Goal: Task Accomplishment & Management: Complete application form

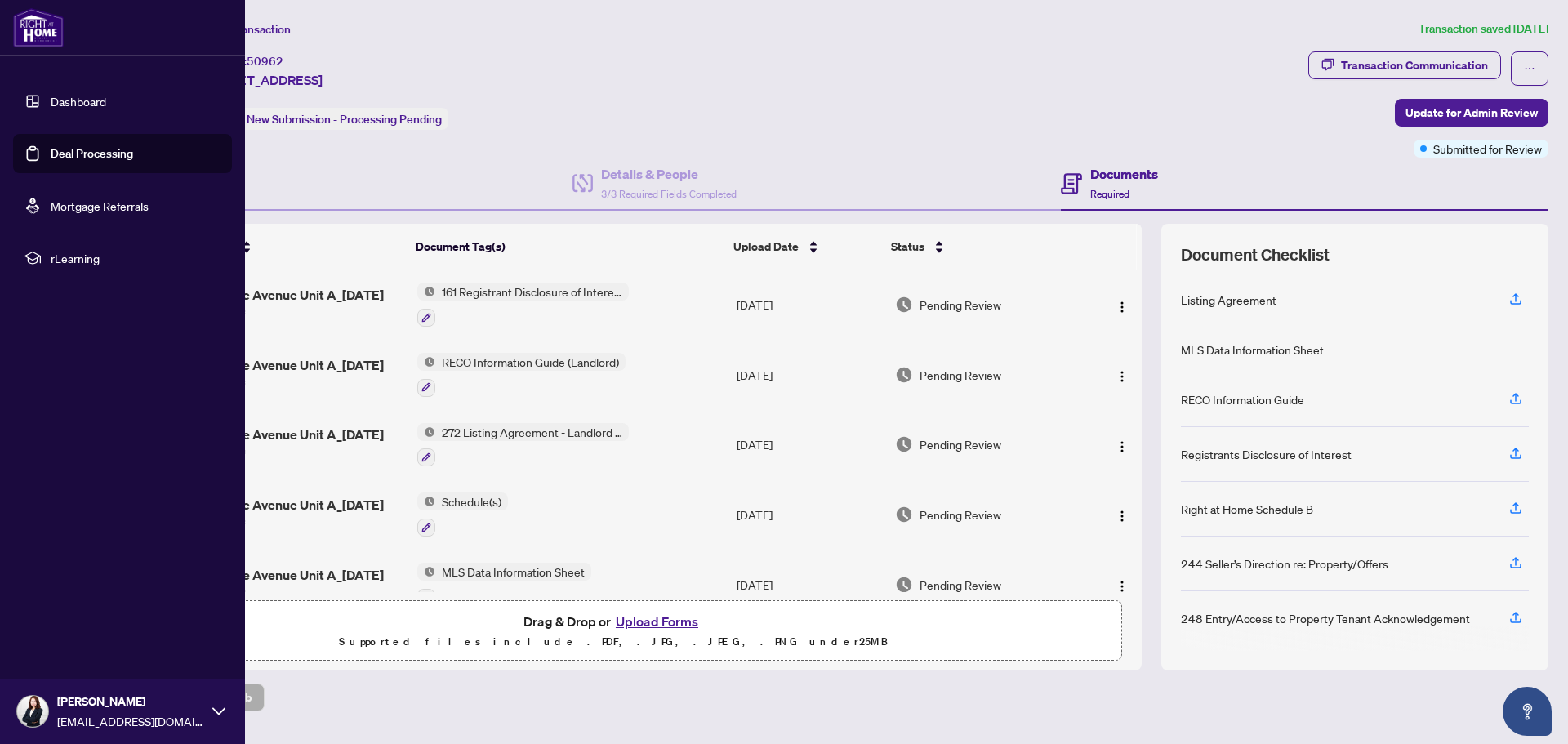
click at [75, 98] on link "Dashboard" at bounding box center [78, 101] width 56 height 15
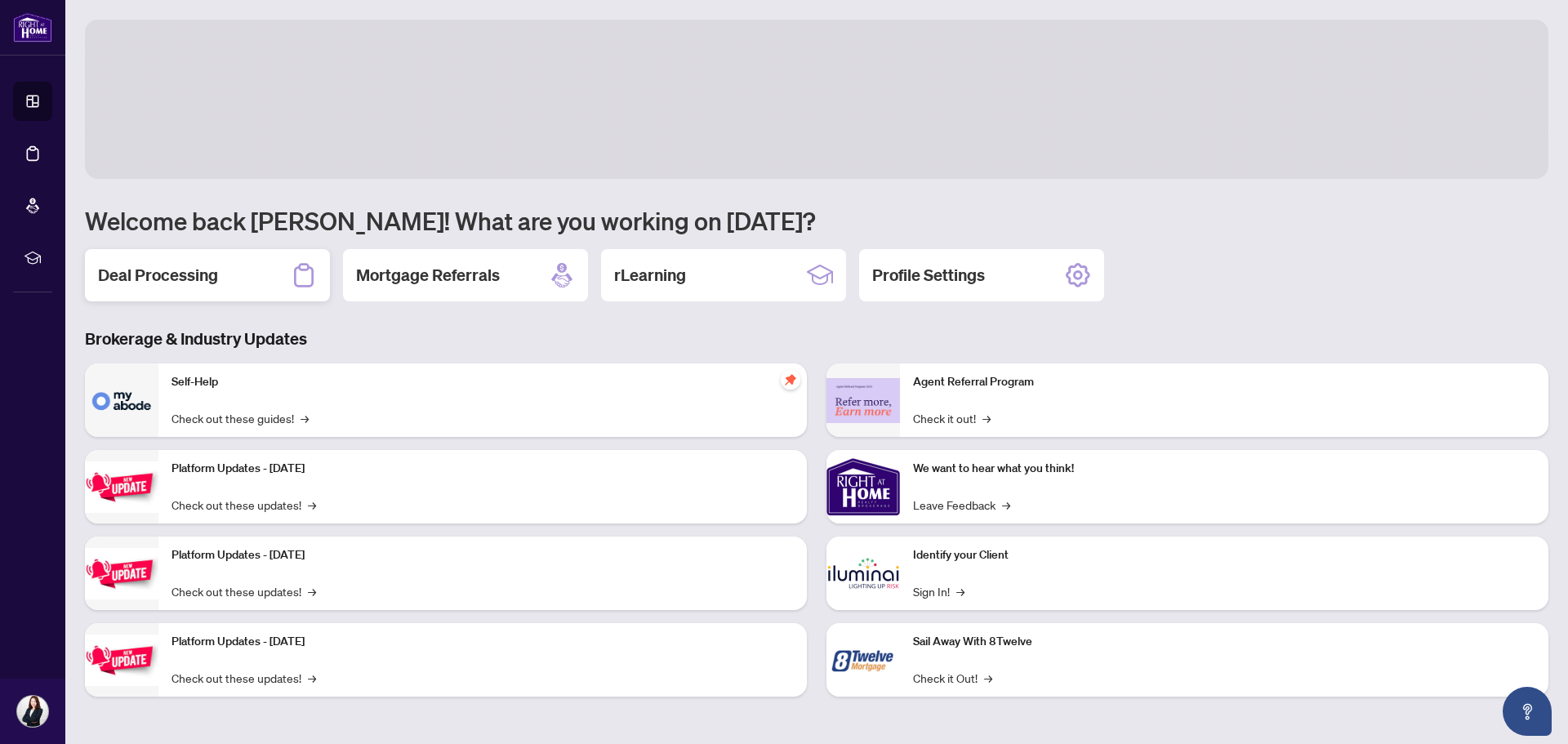
click at [211, 262] on div "Deal Processing" at bounding box center [207, 275] width 245 height 53
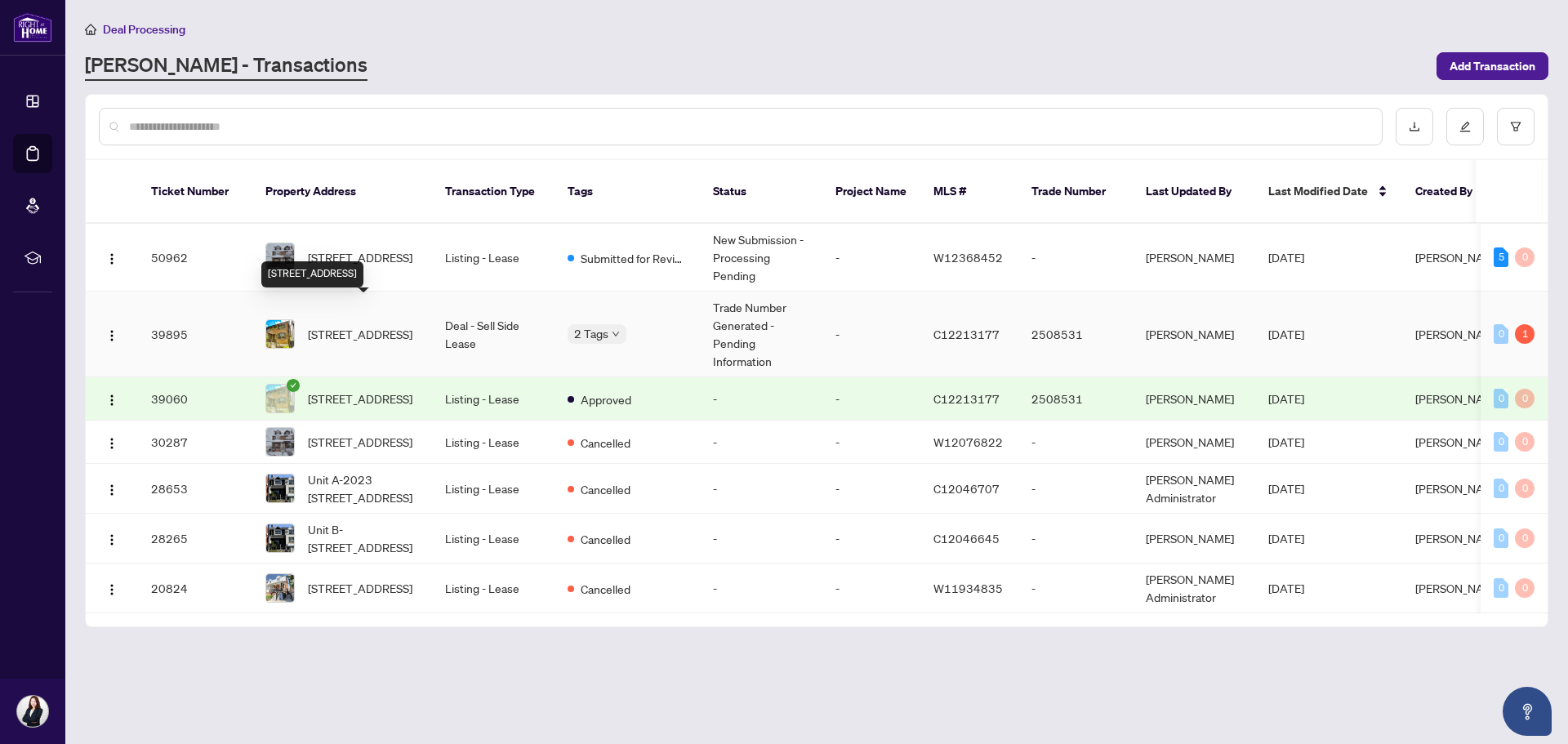
click at [402, 325] on span "[STREET_ADDRESS]" at bounding box center [360, 334] width 104 height 18
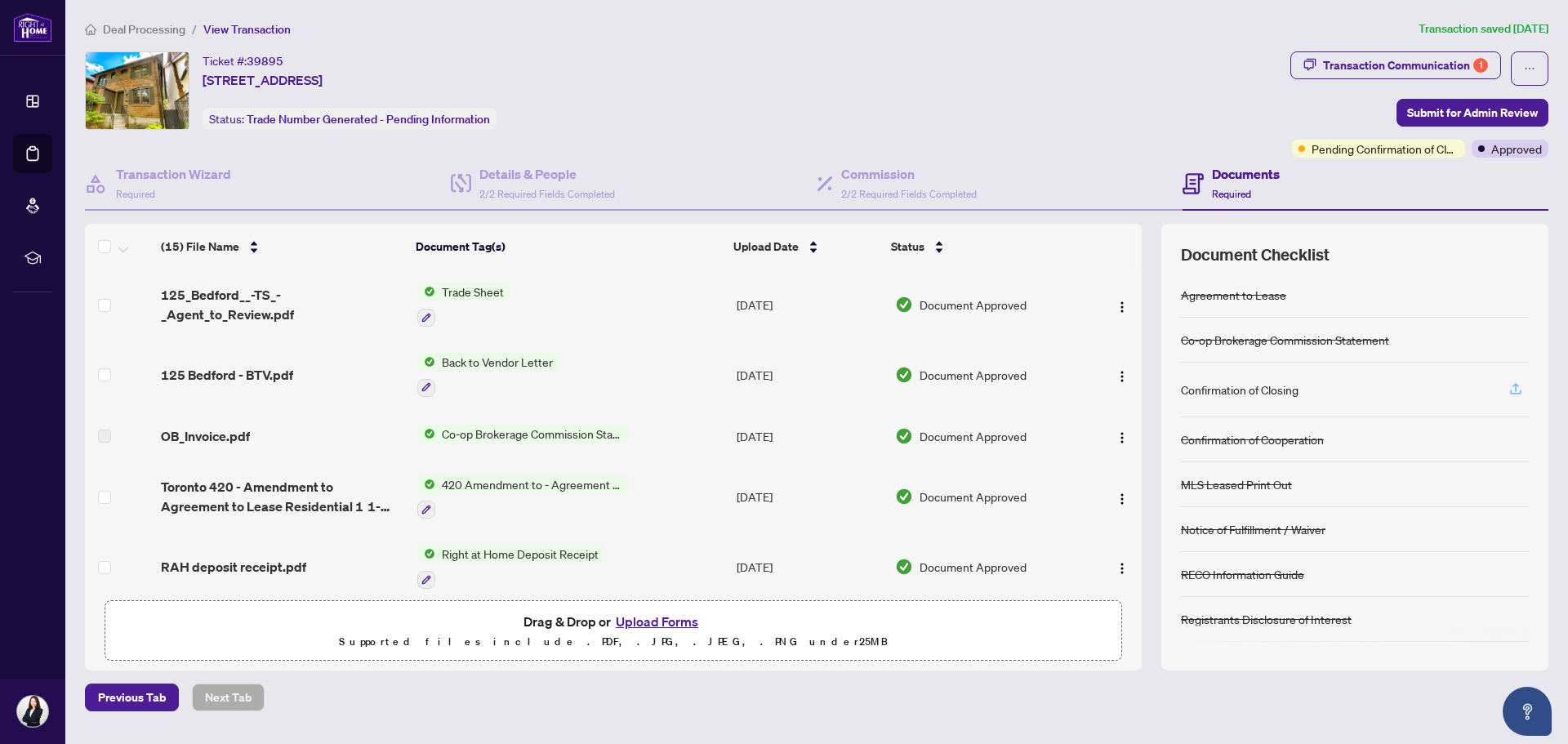
click at [1516, 385] on icon "button" at bounding box center [1515, 387] width 7 height 8
click at [492, 359] on span "Back to Vendor Letter" at bounding box center [497, 362] width 124 height 18
click at [208, 377] on span "125 Bedford - BTV.pdf" at bounding box center [227, 374] width 132 height 19
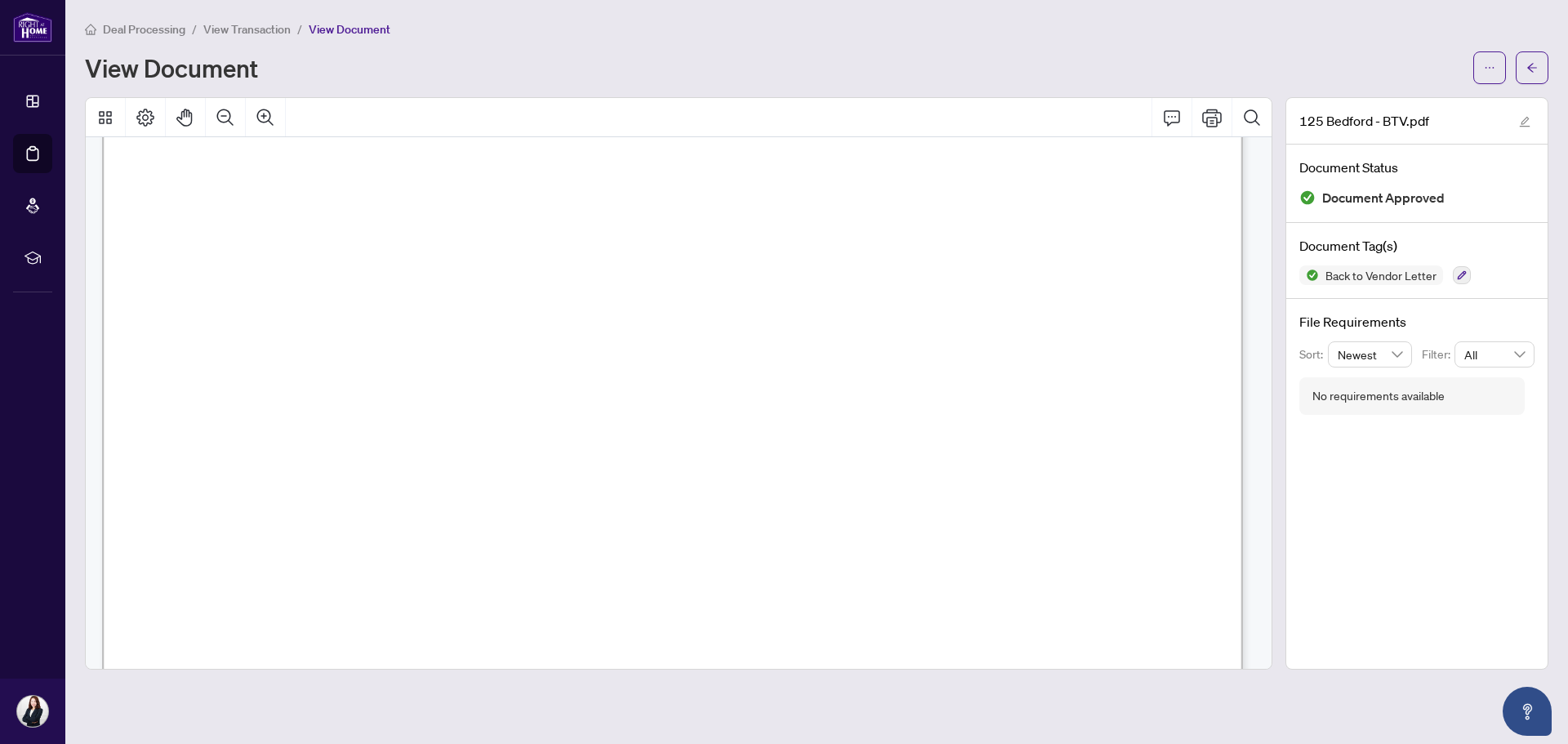
scroll to position [245, 0]
drag, startPoint x: 647, startPoint y: 389, endPoint x: 701, endPoint y: 389, distance: 54.0
click at [264, 28] on span "View Transaction" at bounding box center [247, 29] width 88 height 15
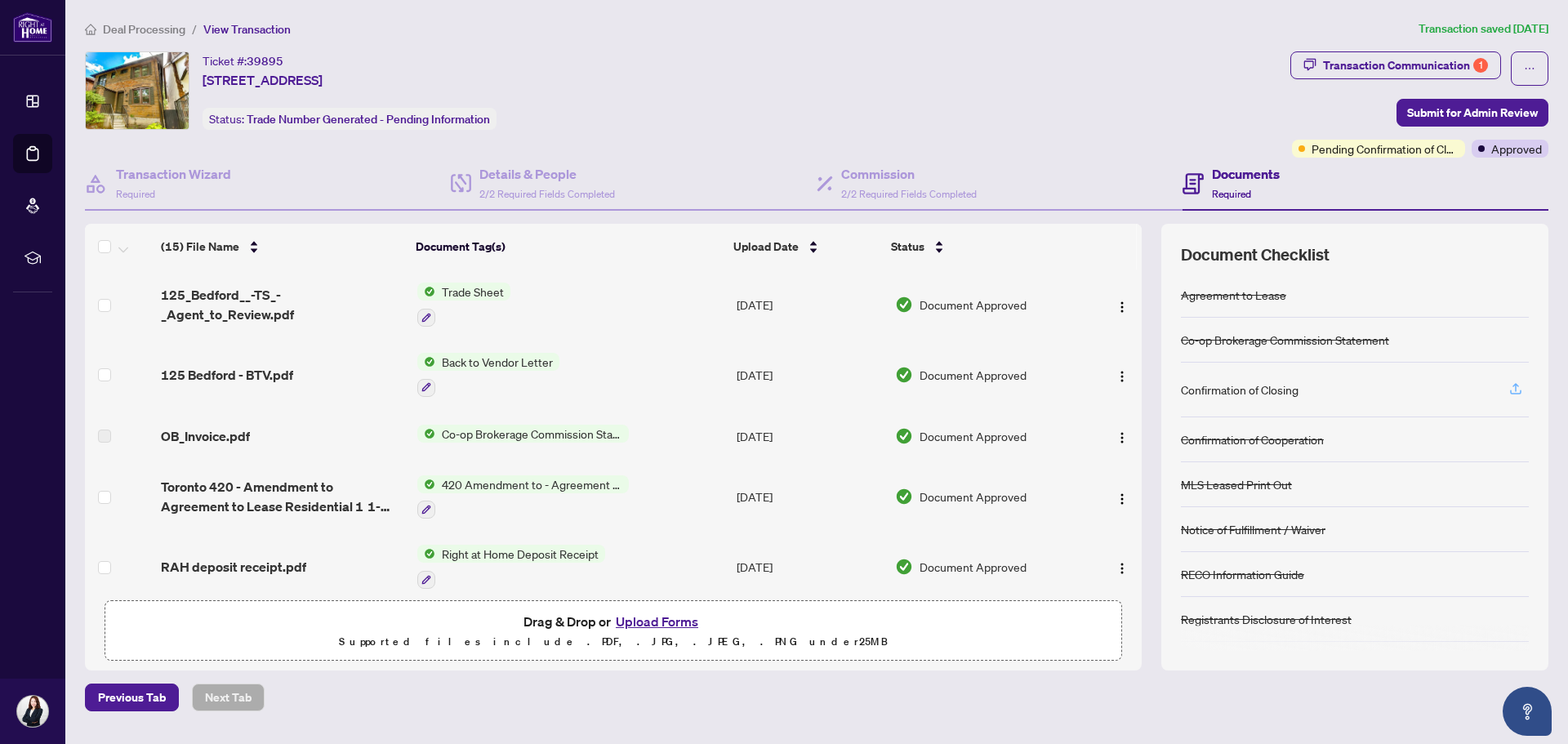
click at [1520, 390] on icon "button" at bounding box center [1515, 389] width 15 height 15
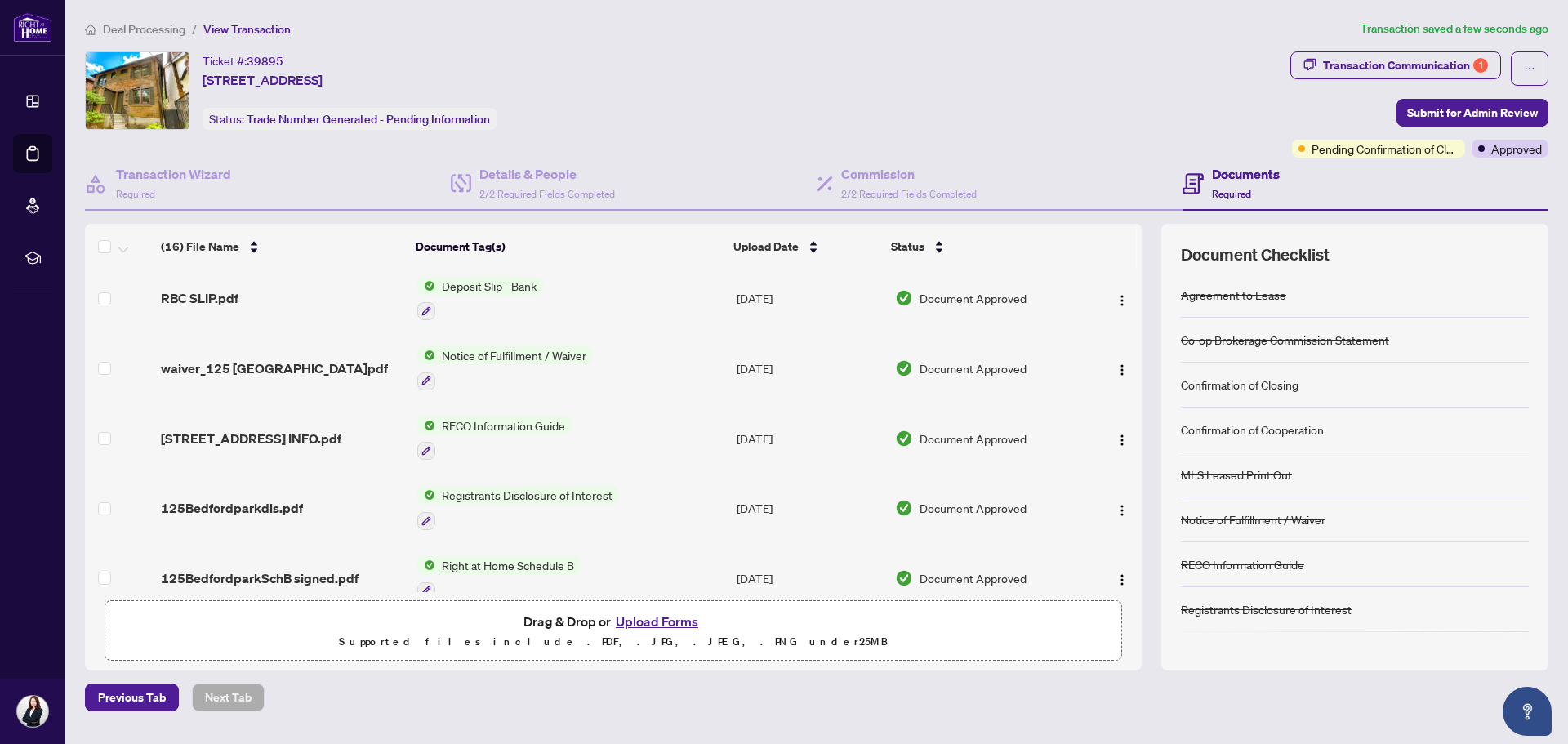
scroll to position [780, 0]
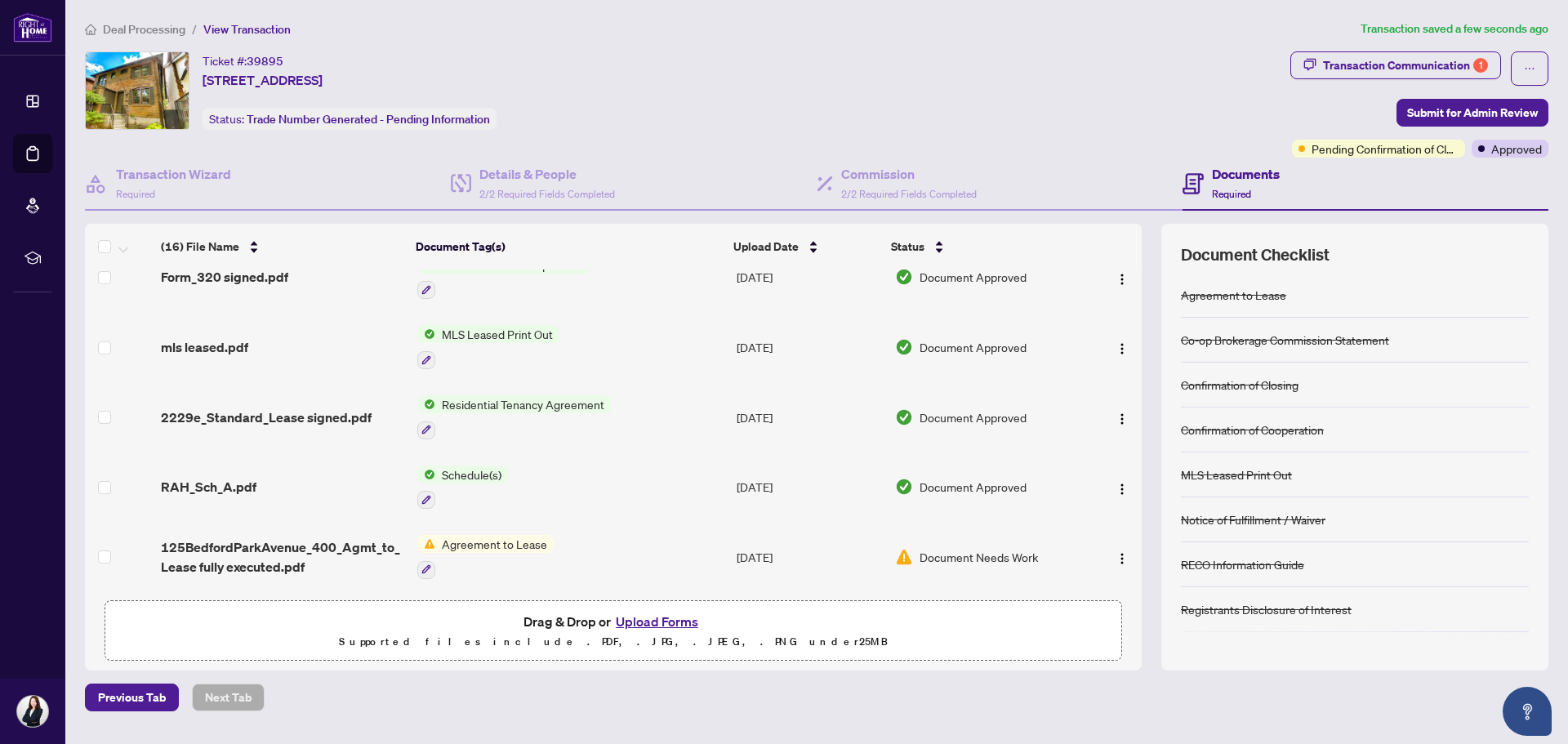
click at [953, 552] on span "Document Needs Work" at bounding box center [979, 557] width 119 height 18
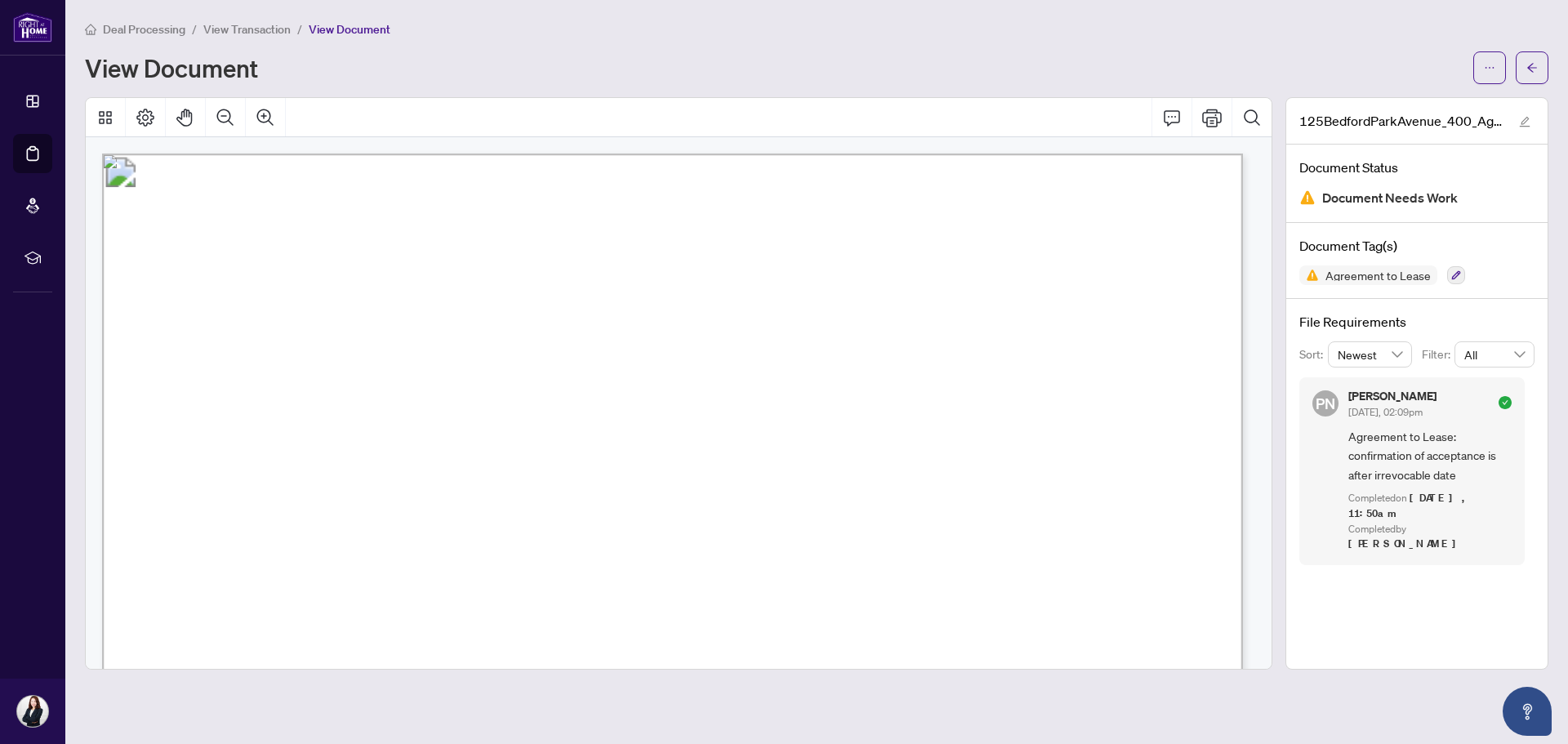
click at [285, 26] on span "View Transaction" at bounding box center [247, 29] width 88 height 15
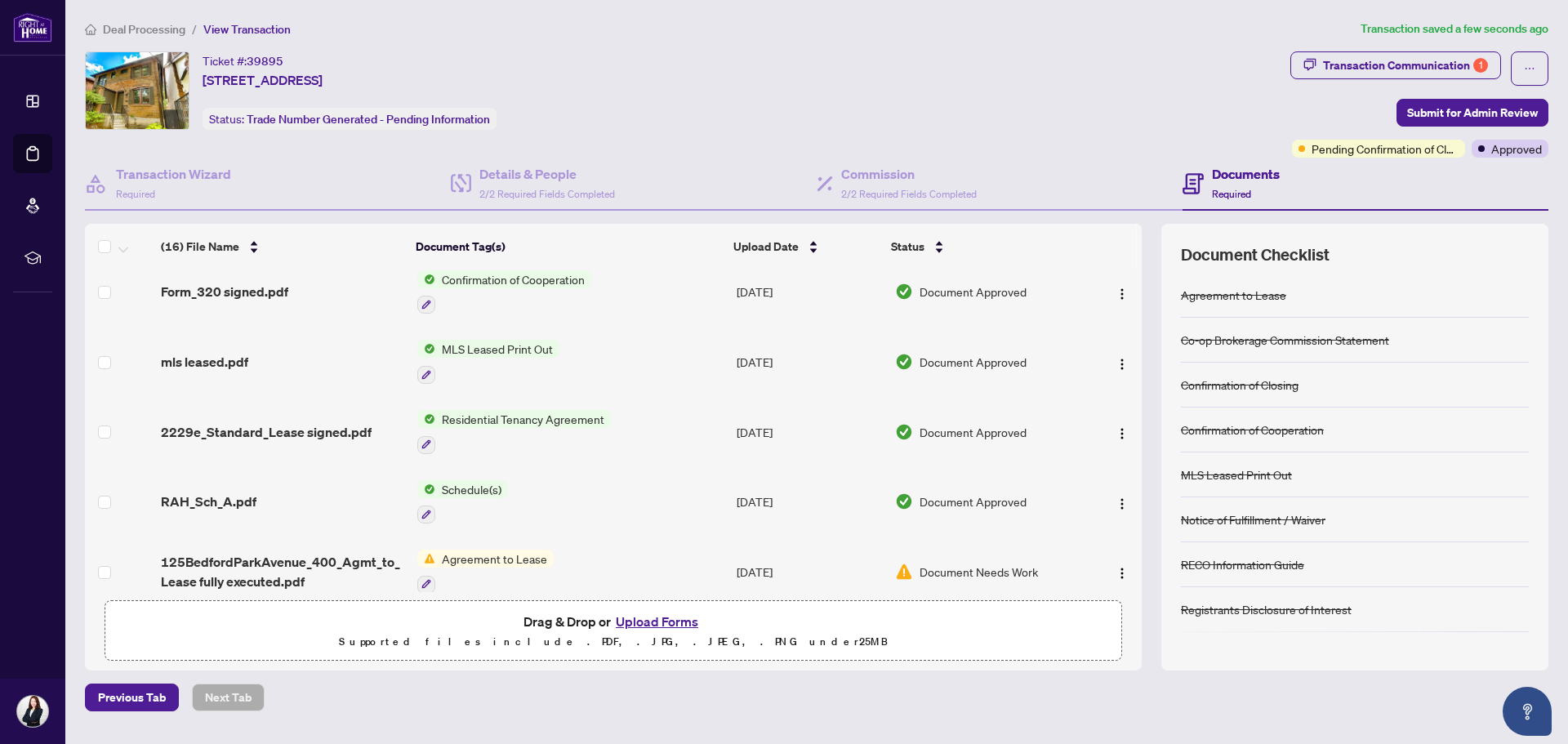
scroll to position [780, 0]
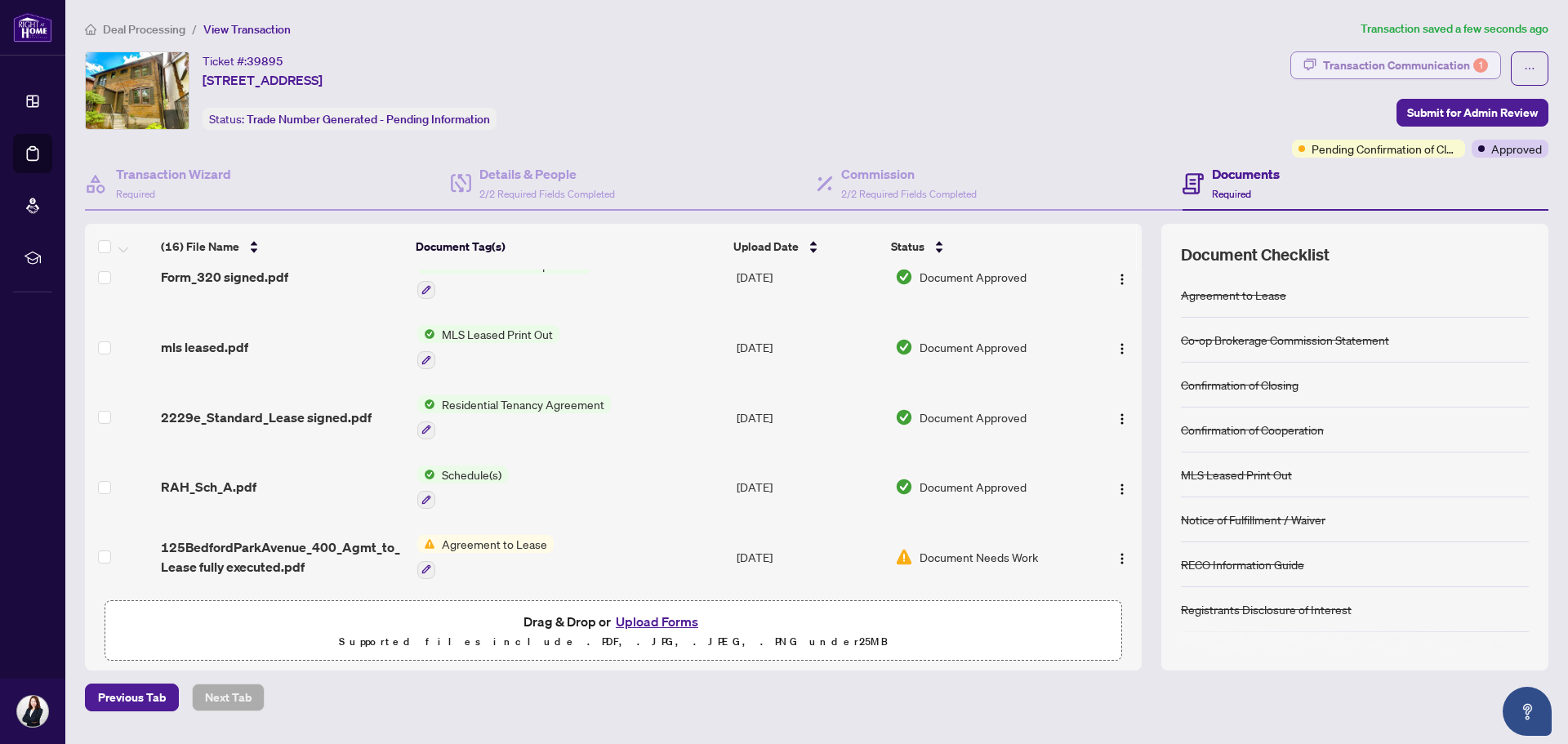
click at [1346, 63] on div "Transaction Communication 1" at bounding box center [1405, 65] width 165 height 26
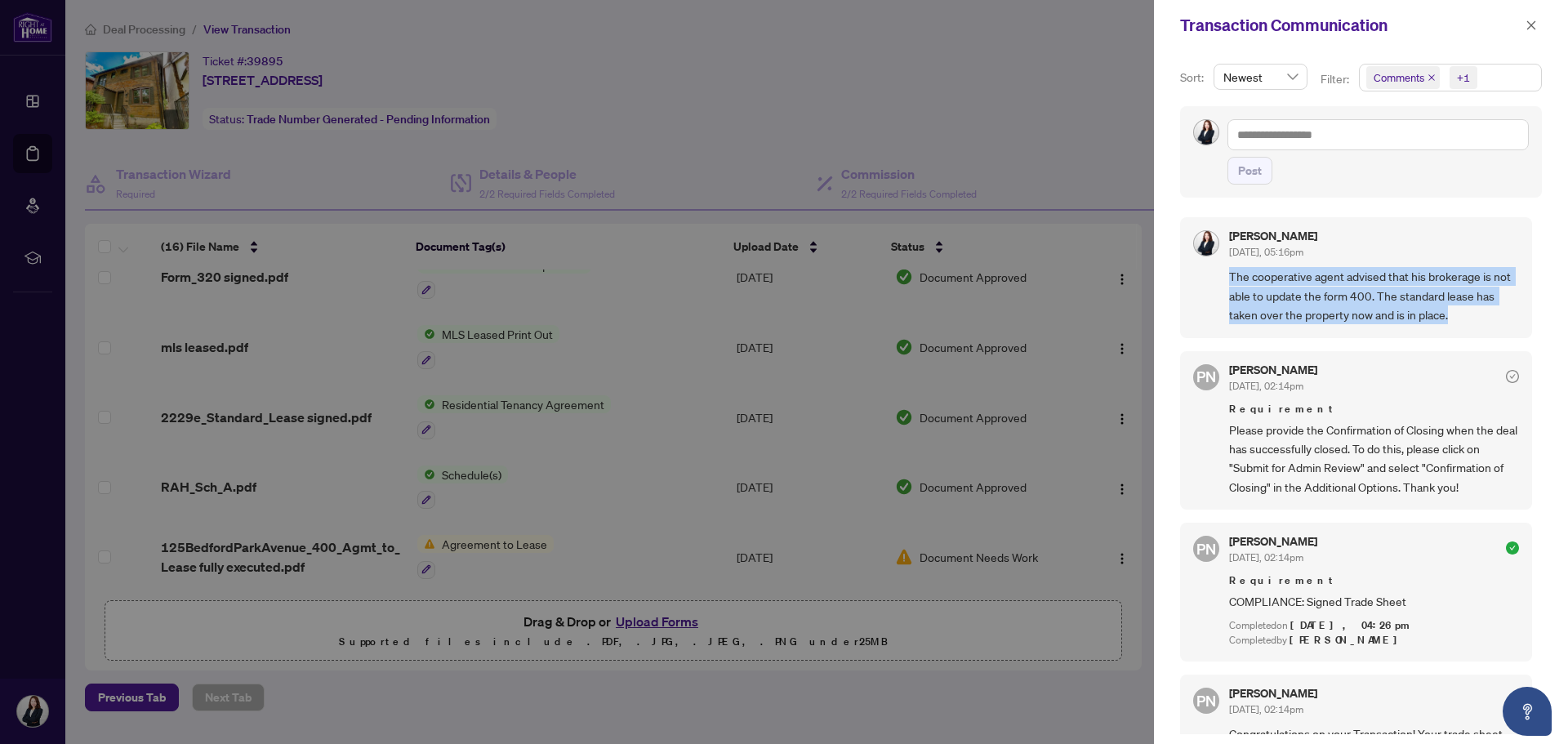
drag, startPoint x: 1229, startPoint y: 276, endPoint x: 1485, endPoint y: 317, distance: 259.3
click at [1485, 317] on span "The cooperative agent advised that his brokerage is not able to update the form…" at bounding box center [1373, 296] width 290 height 57
copy span "The cooperative agent advised that his brokerage is not able to update the form…"
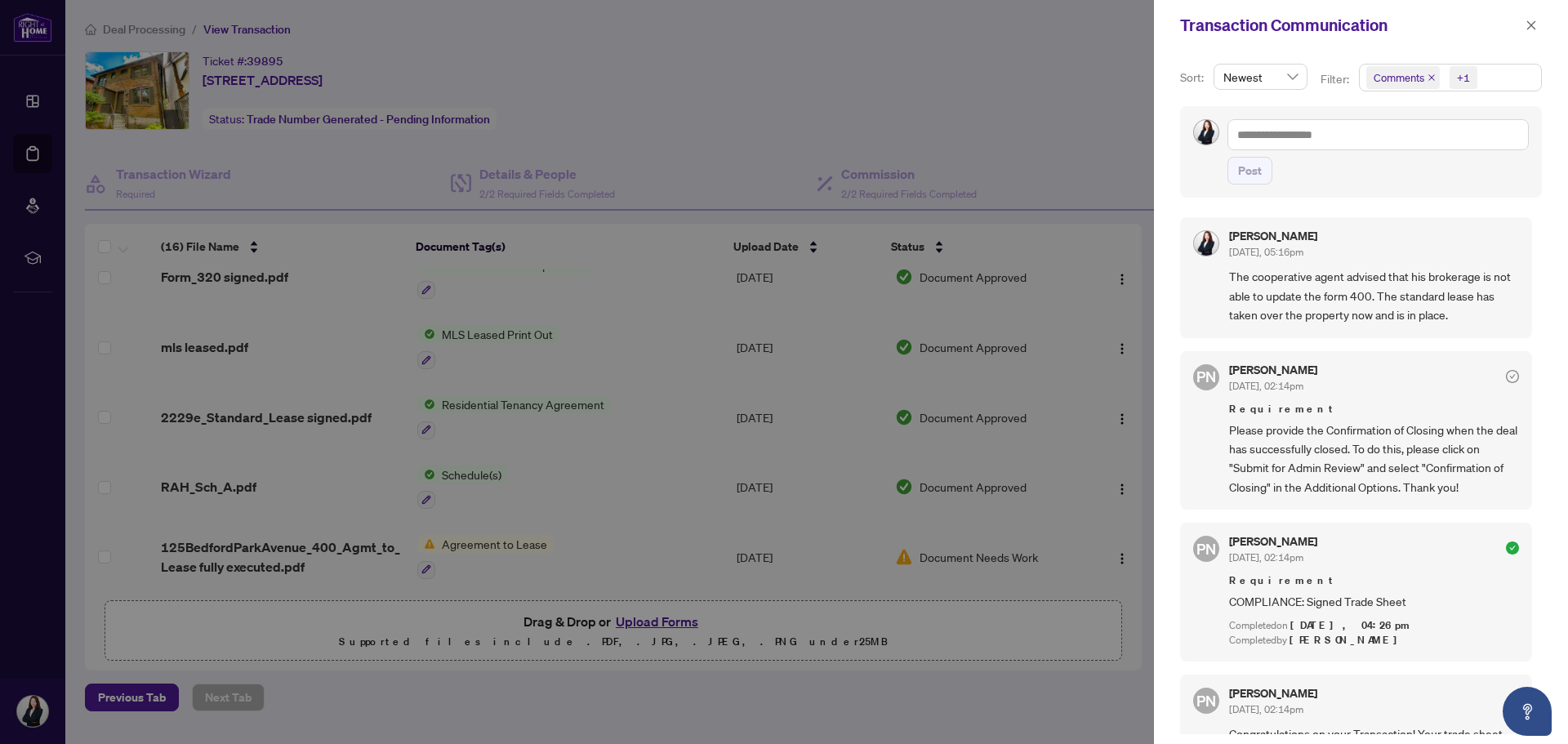
click at [837, 681] on div at bounding box center [784, 372] width 1568 height 744
click at [1120, 553] on div at bounding box center [784, 372] width 1568 height 744
click at [1529, 23] on icon "close" at bounding box center [1531, 24] width 9 height 9
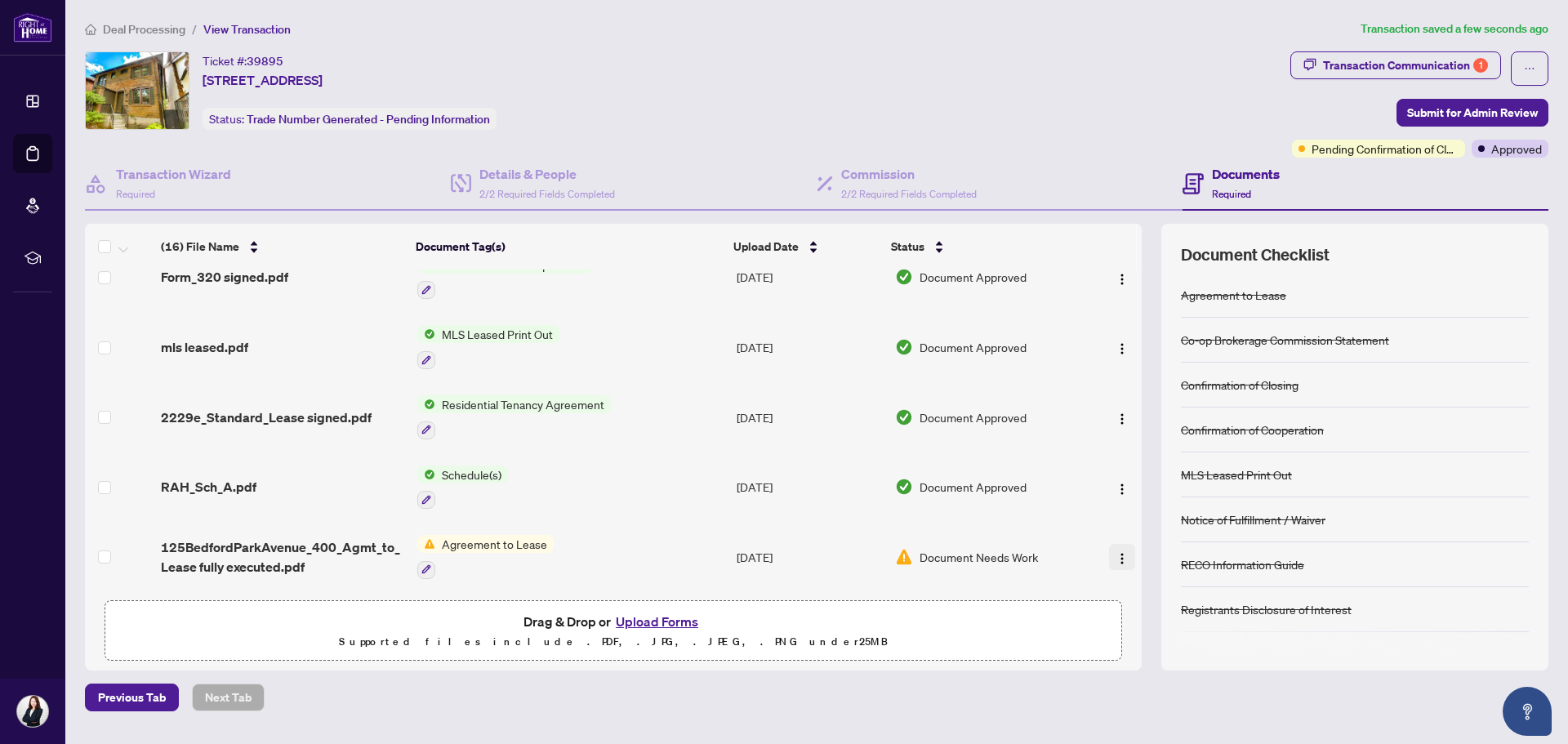
click at [1115, 554] on img "button" at bounding box center [1122, 559] width 13 height 13
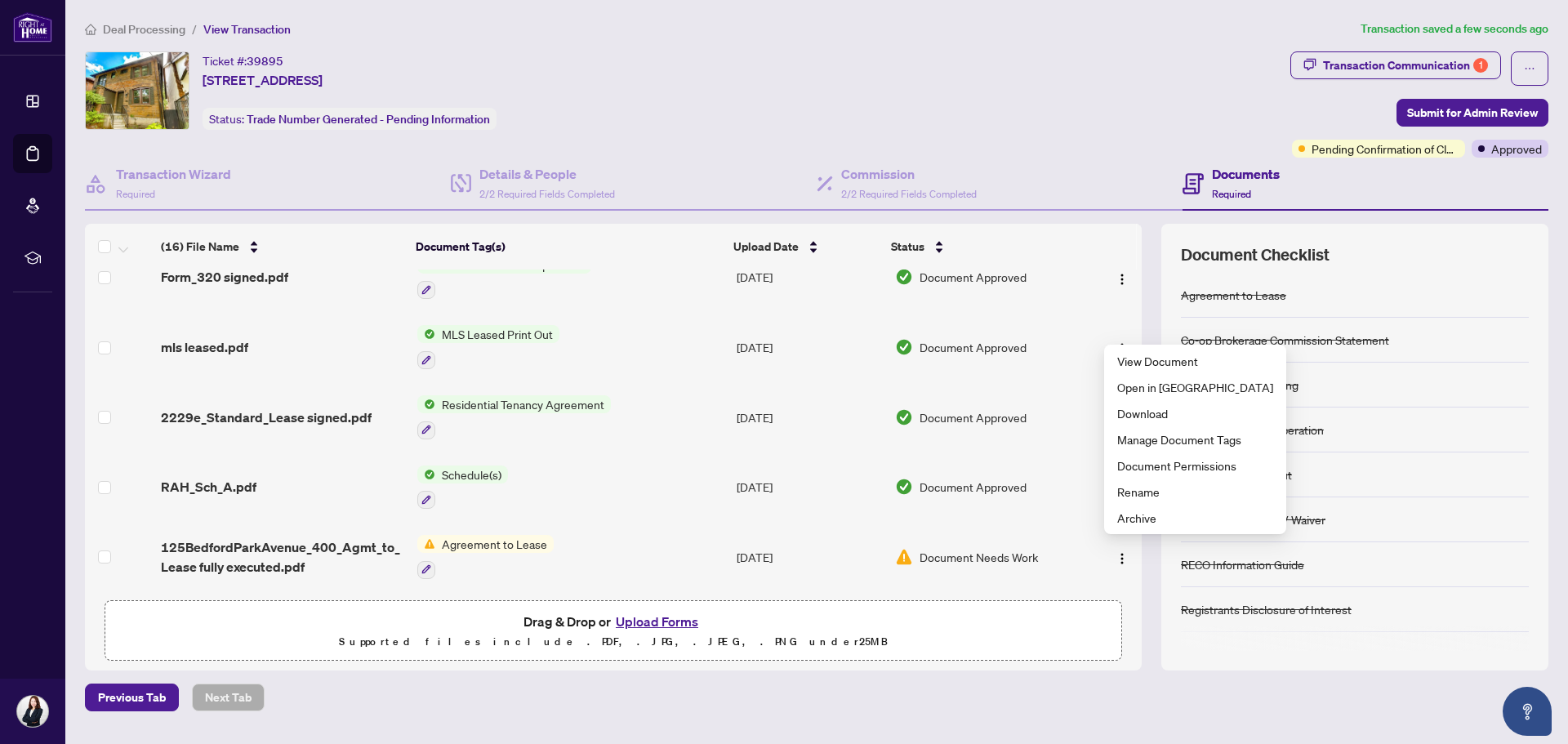
click at [518, 535] on span "Agreement to Lease" at bounding box center [494, 544] width 119 height 18
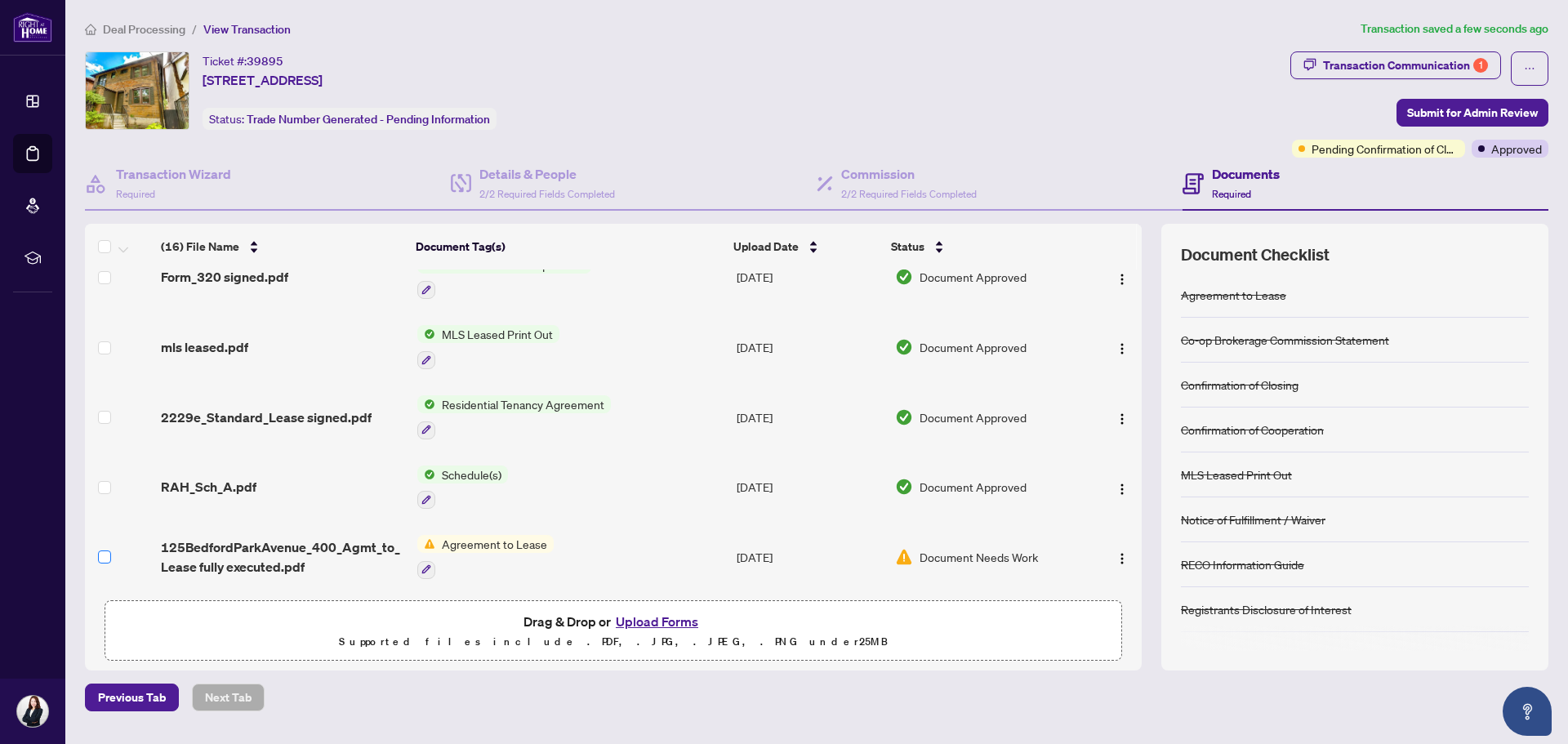
click at [104, 558] on label at bounding box center [104, 557] width 13 height 18
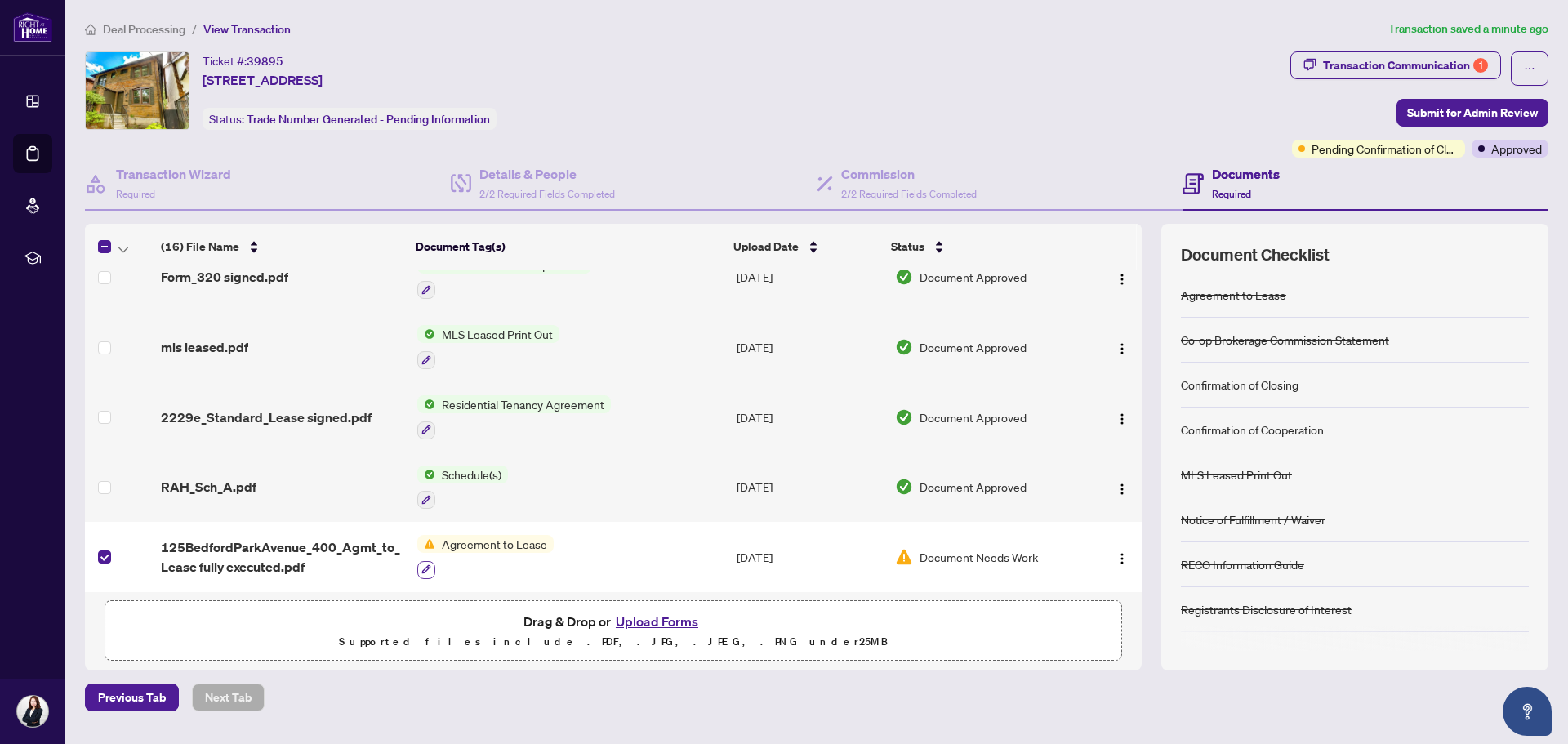
click at [423, 566] on icon "button" at bounding box center [426, 569] width 9 height 9
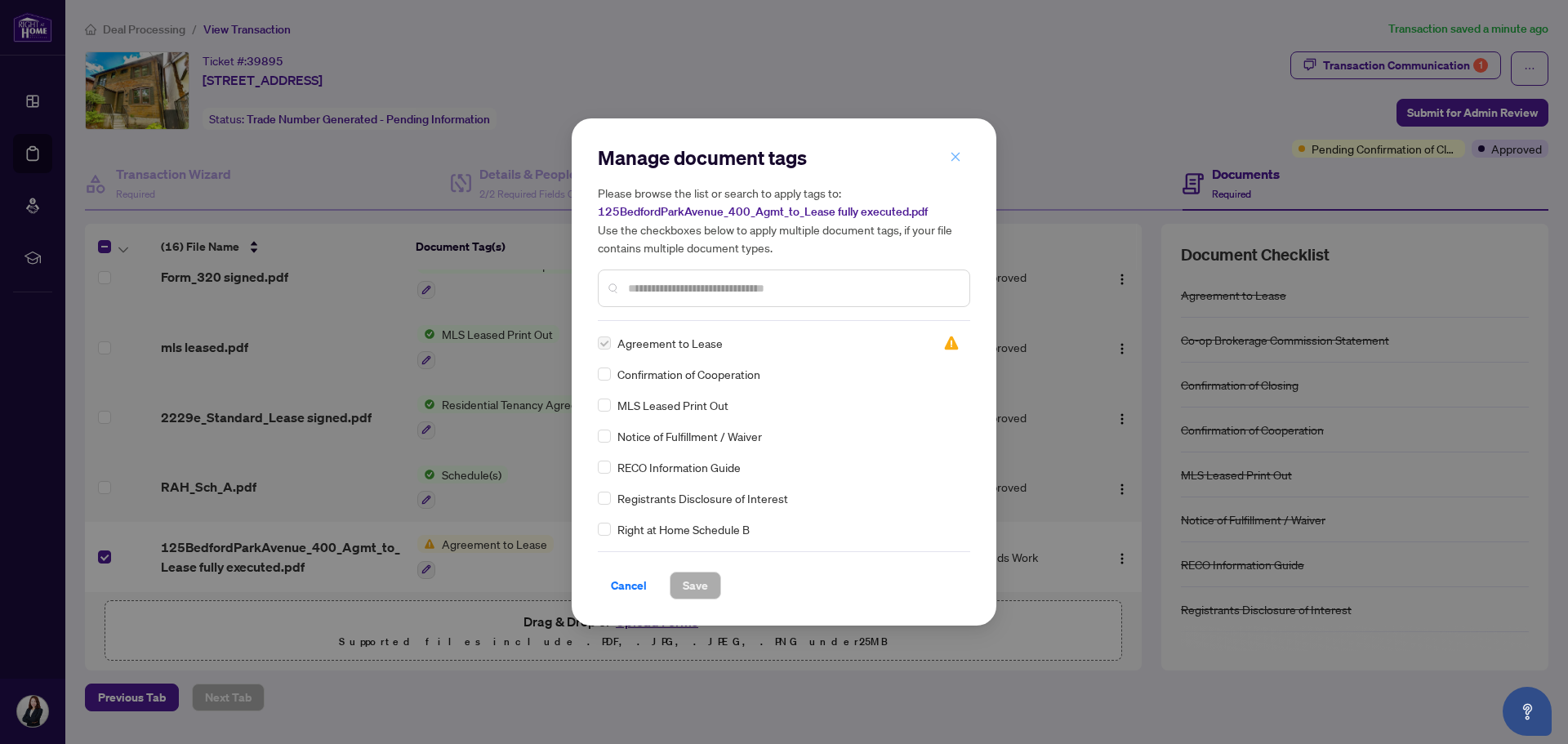
click at [961, 159] on button "button" at bounding box center [955, 156] width 33 height 28
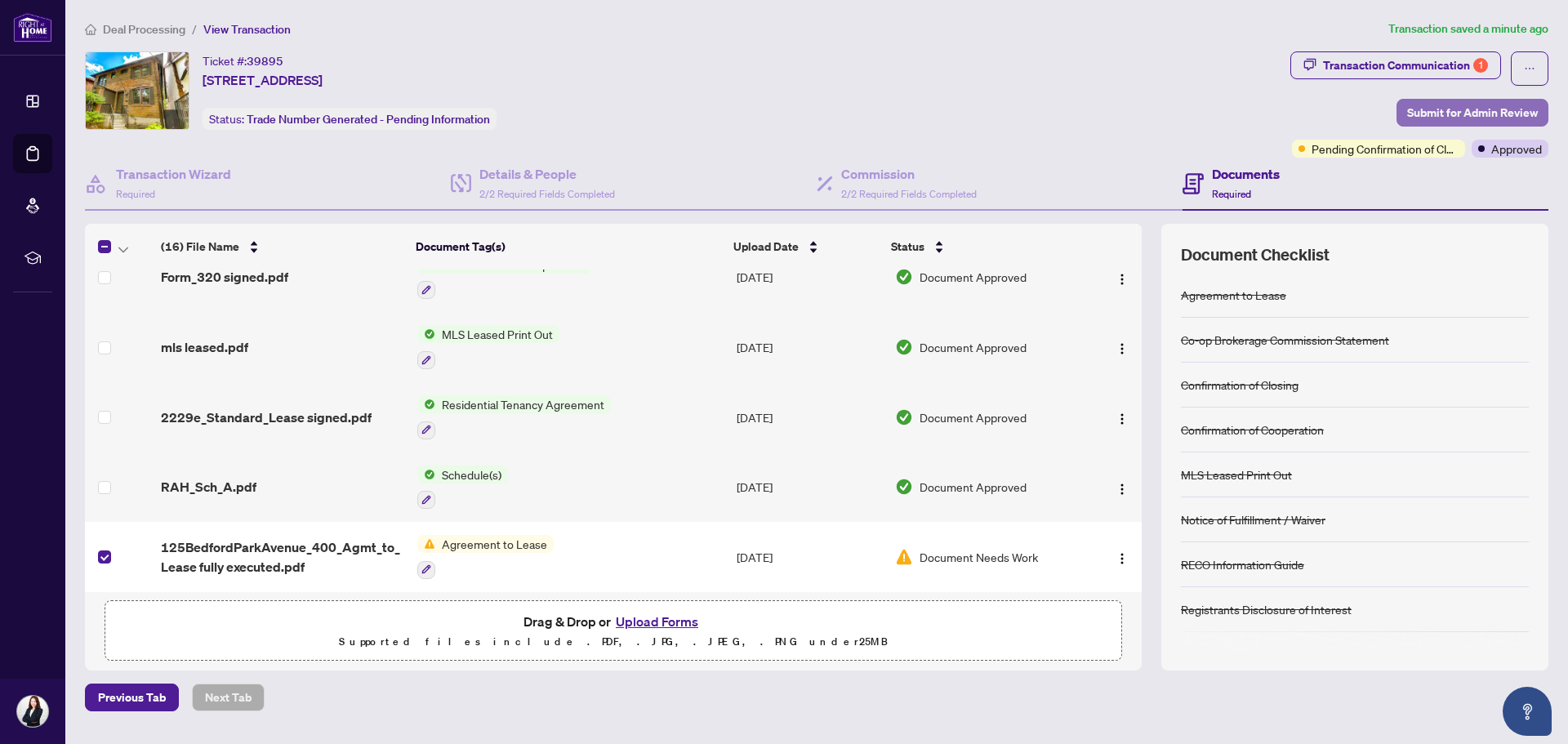
click at [1444, 106] on span "Submit for Admin Review" at bounding box center [1472, 112] width 130 height 26
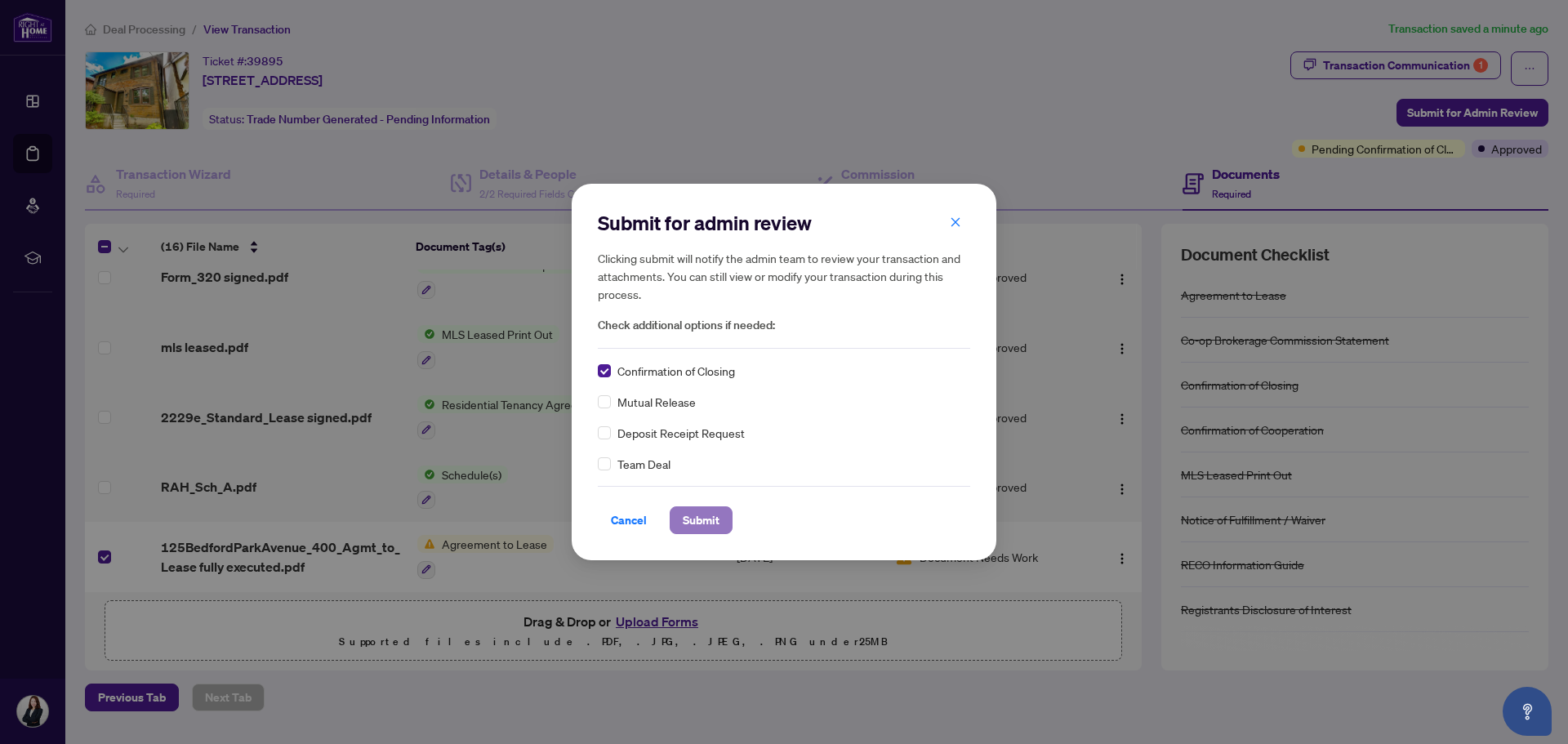
click at [698, 528] on span "Submit" at bounding box center [701, 519] width 37 height 26
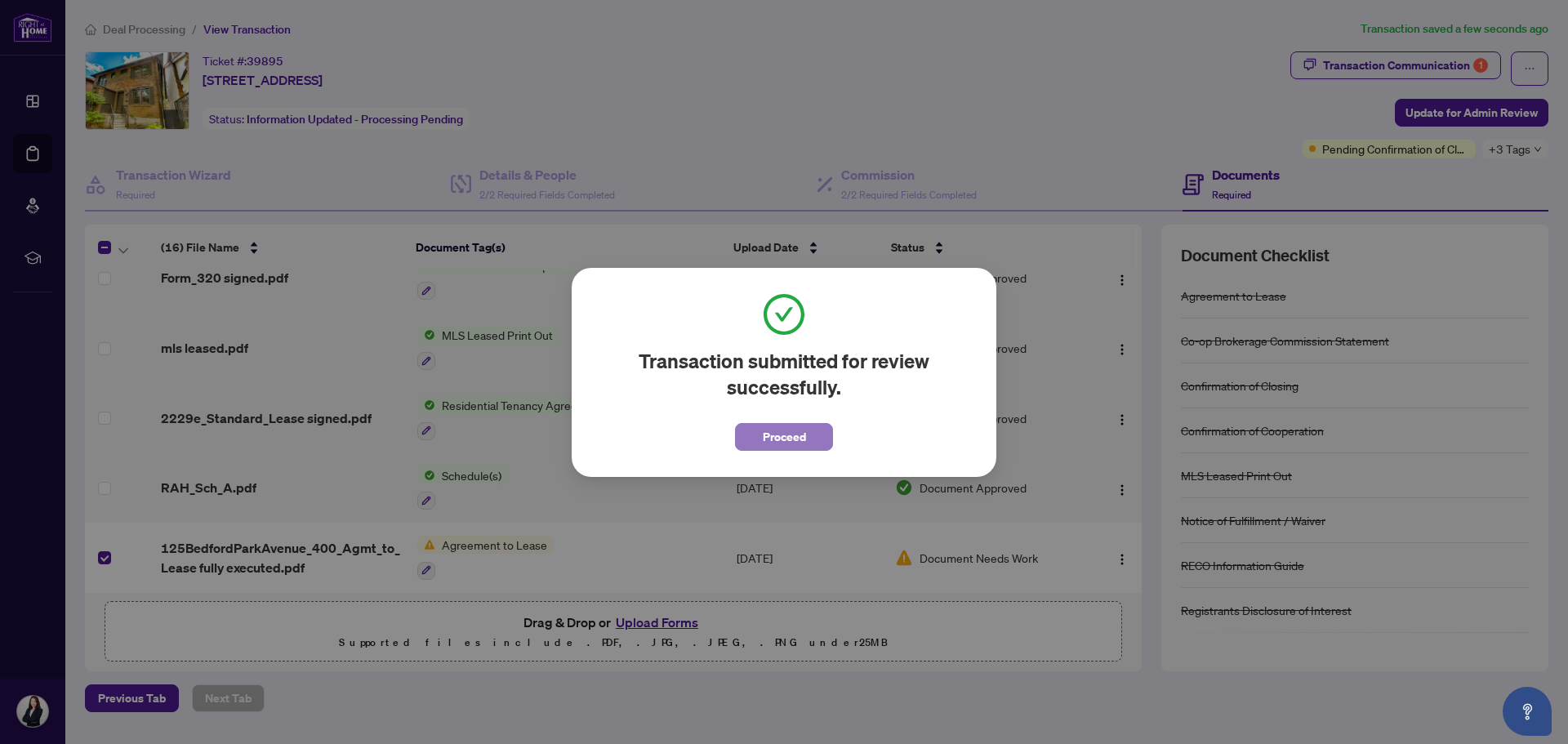
click at [802, 439] on span "Proceed" at bounding box center [784, 437] width 43 height 26
